Goal: Navigation & Orientation: Go to known website

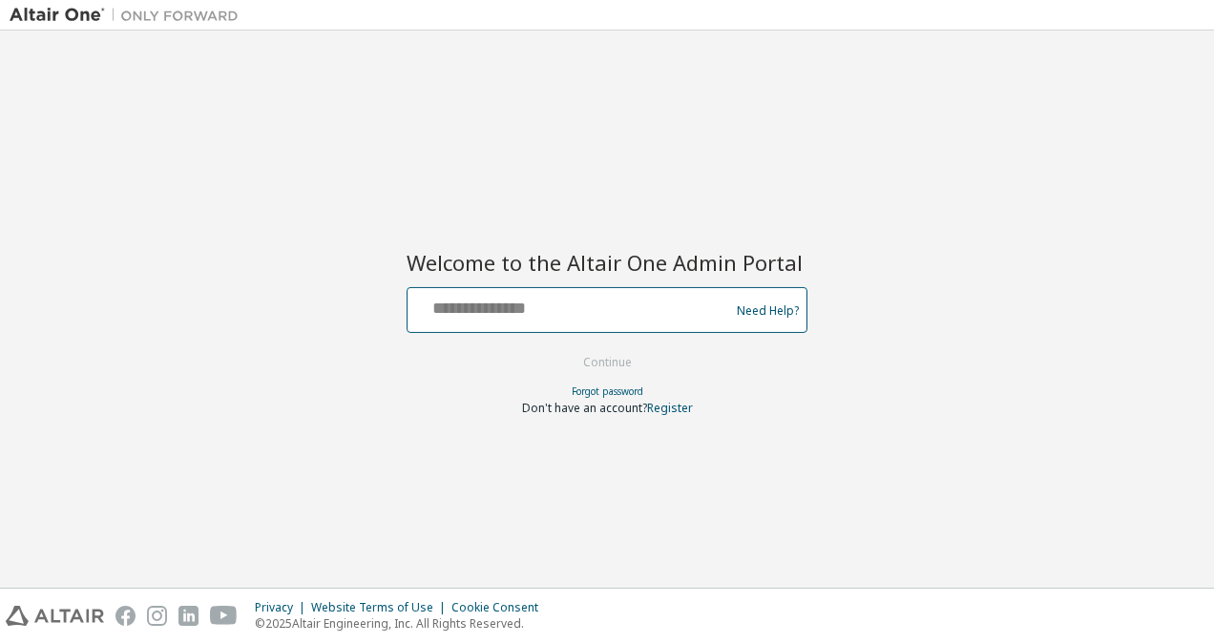
click at [473, 304] on input "text" at bounding box center [571, 306] width 312 height 28
type input "**********"
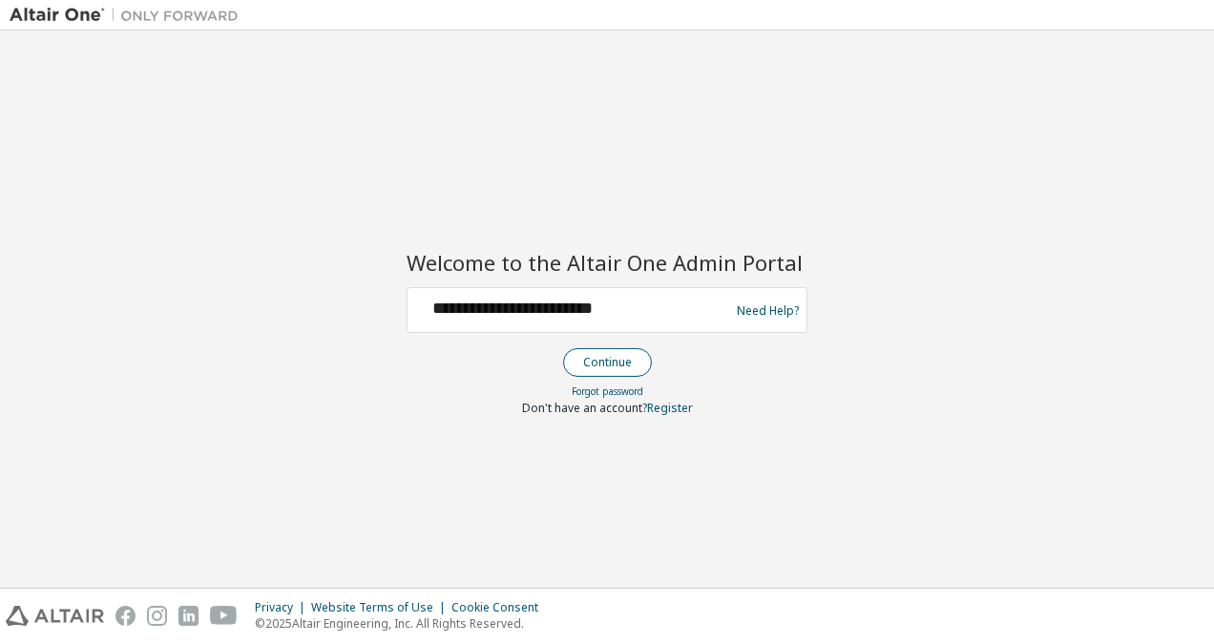
click at [615, 360] on button "Continue" at bounding box center [607, 362] width 89 height 29
